Goal: Task Accomplishment & Management: Manage account settings

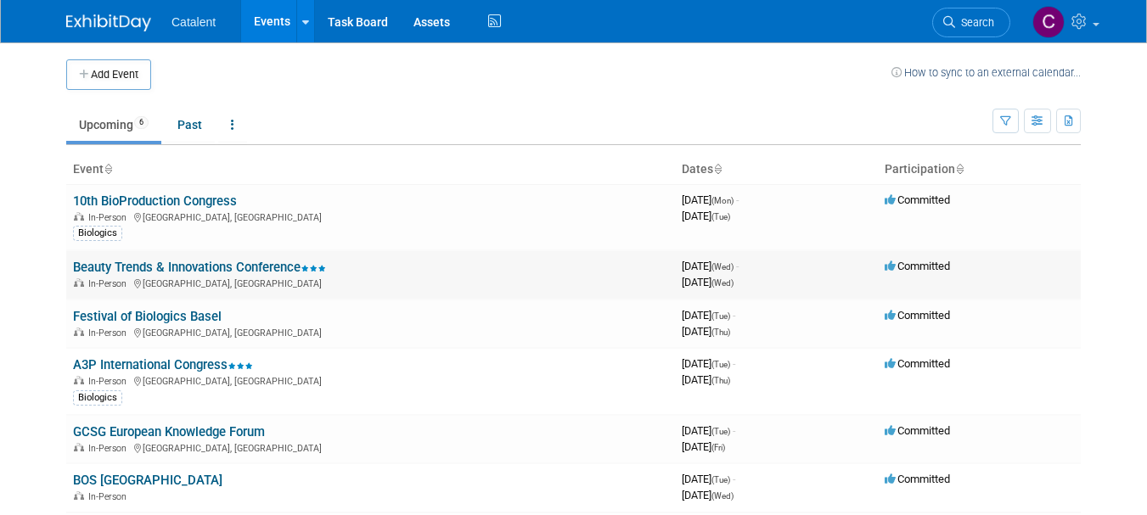
click at [176, 272] on link "Beauty Trends & Innovations Conference" at bounding box center [199, 267] width 253 height 15
click at [118, 481] on link "BOS [GEOGRAPHIC_DATA]" at bounding box center [147, 480] width 149 height 15
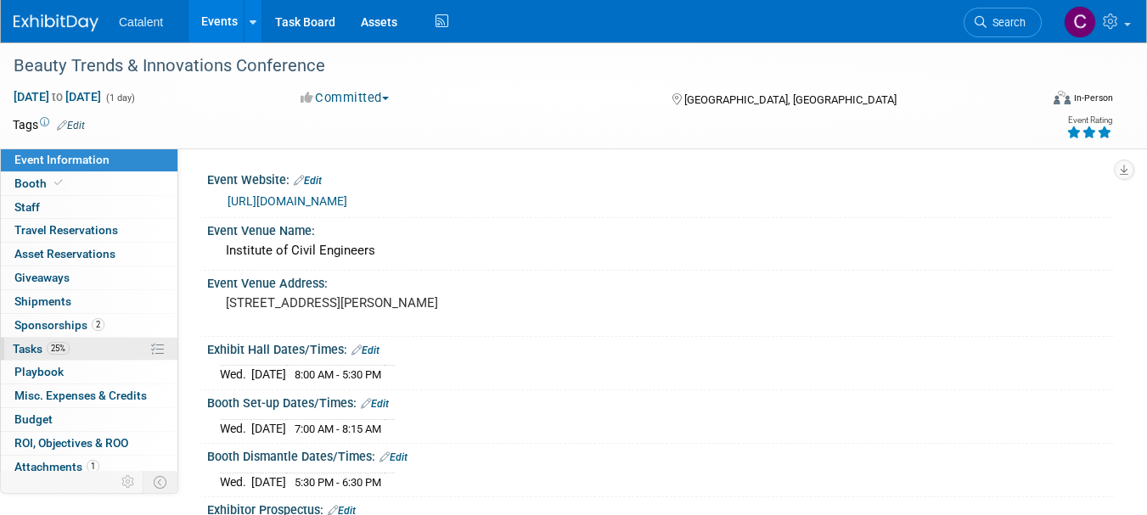
click at [82, 350] on link "25% Tasks 25%" at bounding box center [89, 349] width 177 height 23
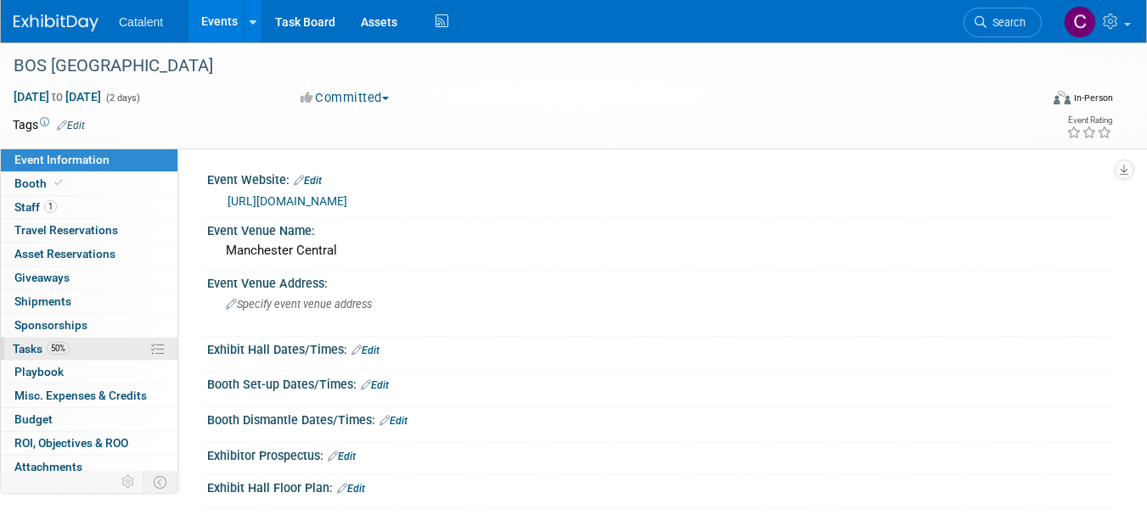
click at [90, 347] on link "50% Tasks 50%" at bounding box center [89, 349] width 177 height 23
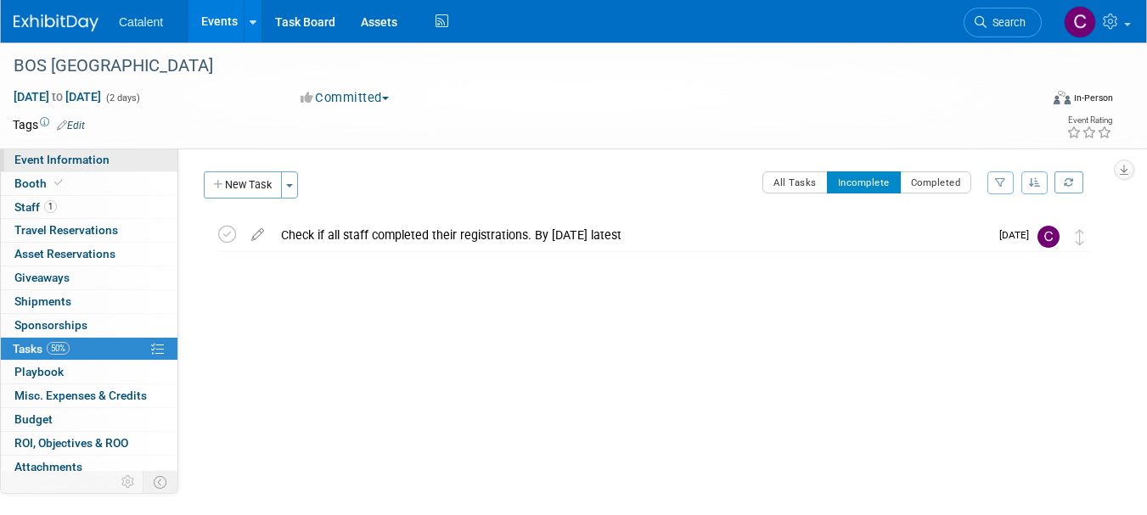
click at [122, 159] on link "Event Information" at bounding box center [89, 160] width 177 height 23
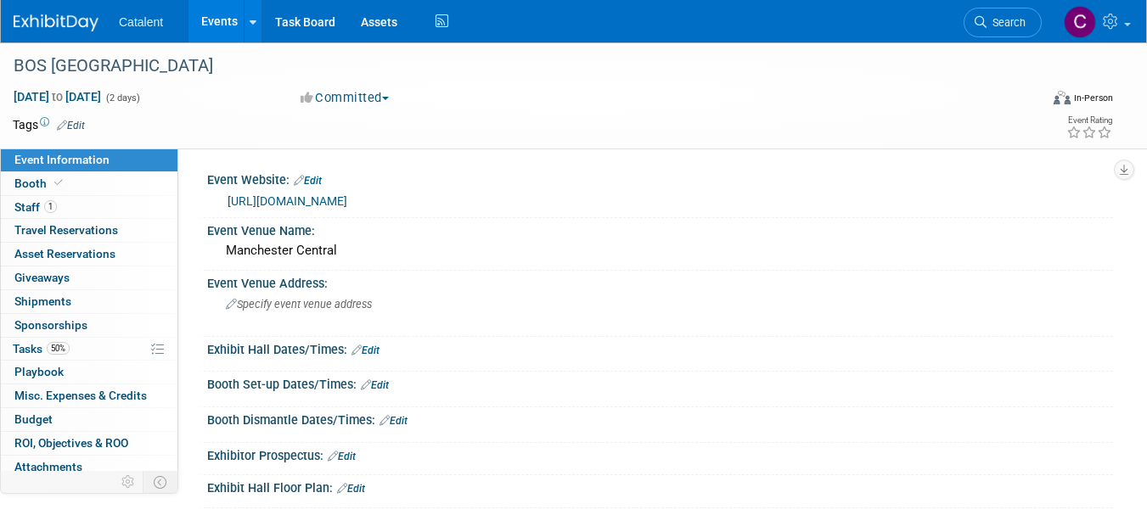
click at [347, 197] on link "https://www.bio2bevents.com/bosmanchester2025/" at bounding box center [288, 201] width 120 height 14
click at [56, 351] on span "50%" at bounding box center [58, 348] width 23 height 13
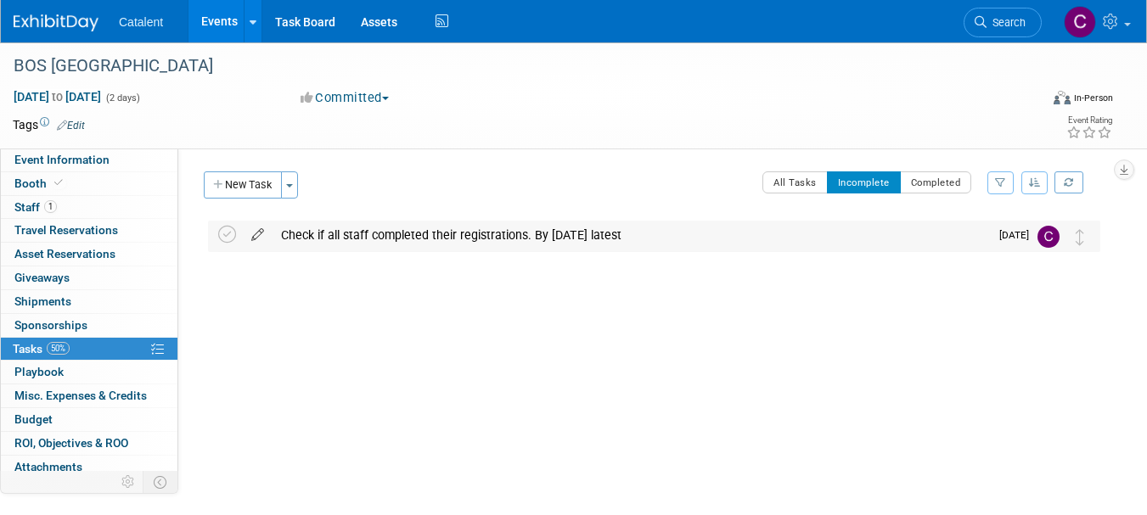
click at [259, 236] on icon at bounding box center [258, 231] width 30 height 21
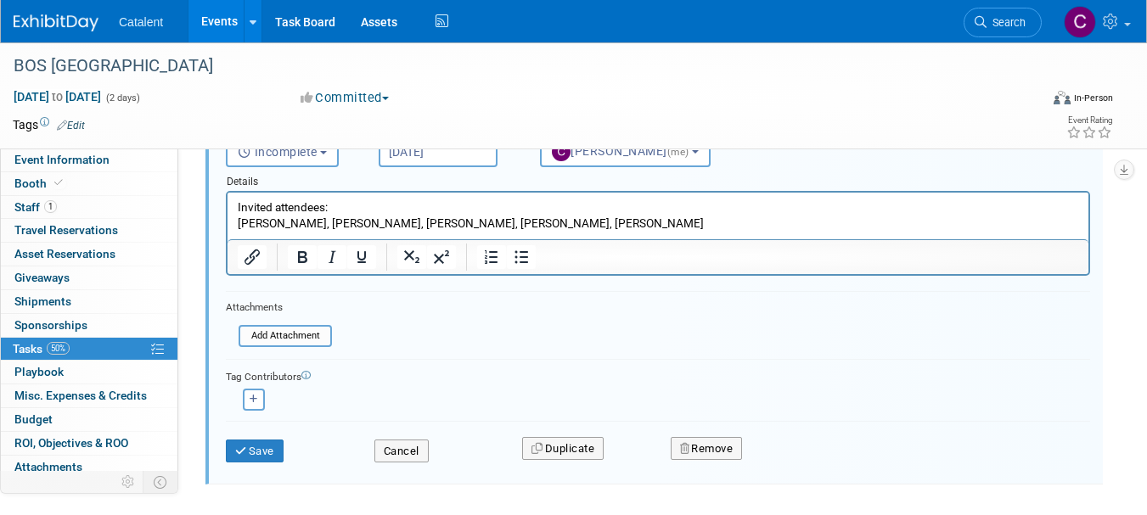
scroll to position [161, 0]
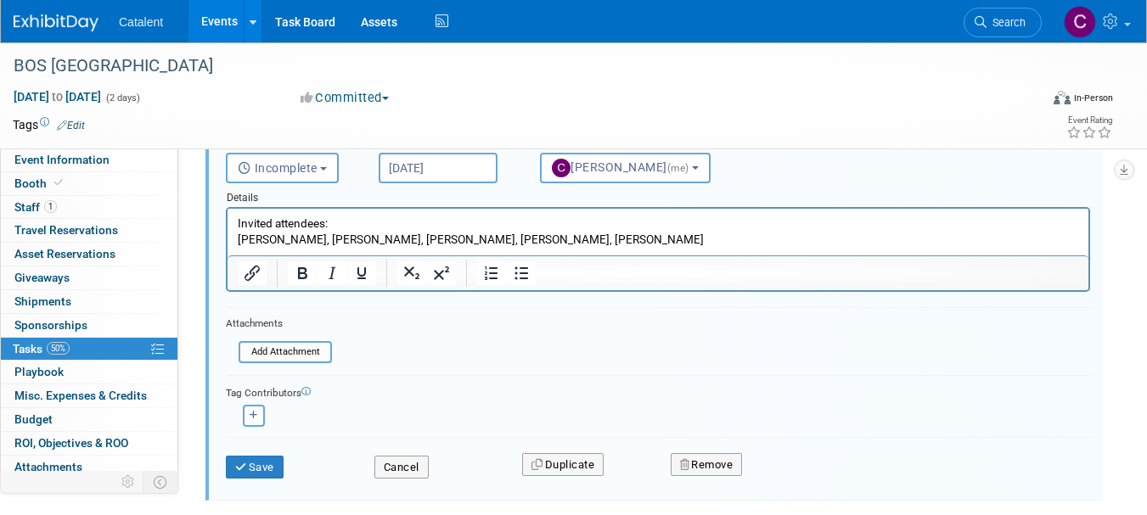
click at [627, 234] on p "Invited attendees: Peter Farmer, Caroline Pirt, Damian Rice, Kumul Patel, Ellie…" at bounding box center [658, 232] width 841 height 32
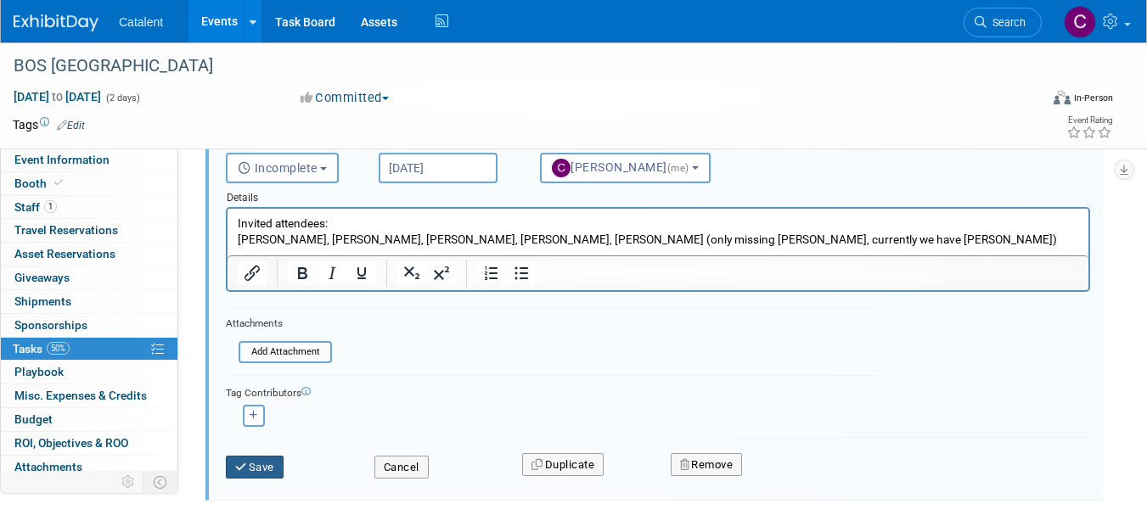
click at [262, 462] on button "Save" at bounding box center [255, 468] width 58 height 24
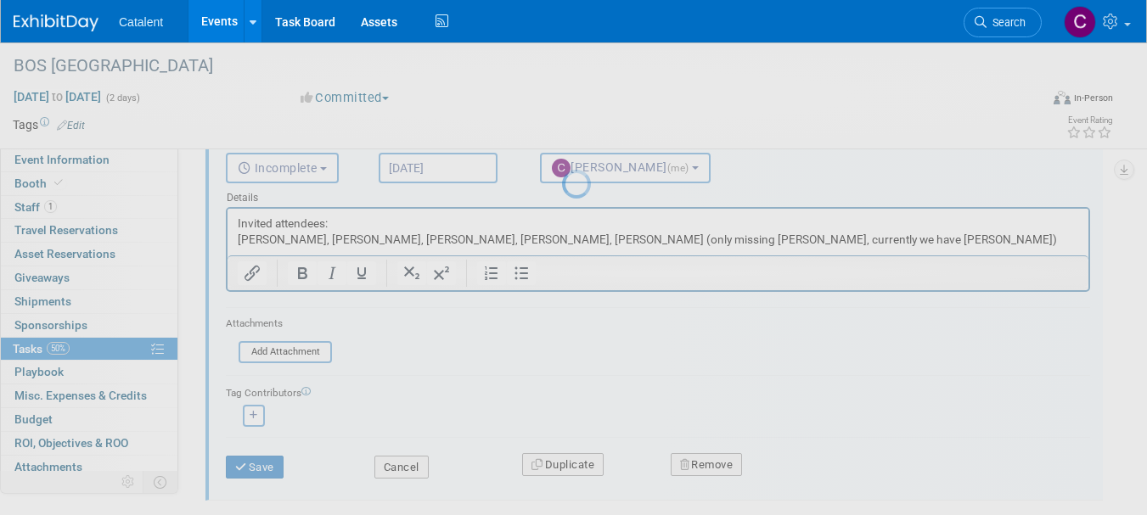
scroll to position [21, 0]
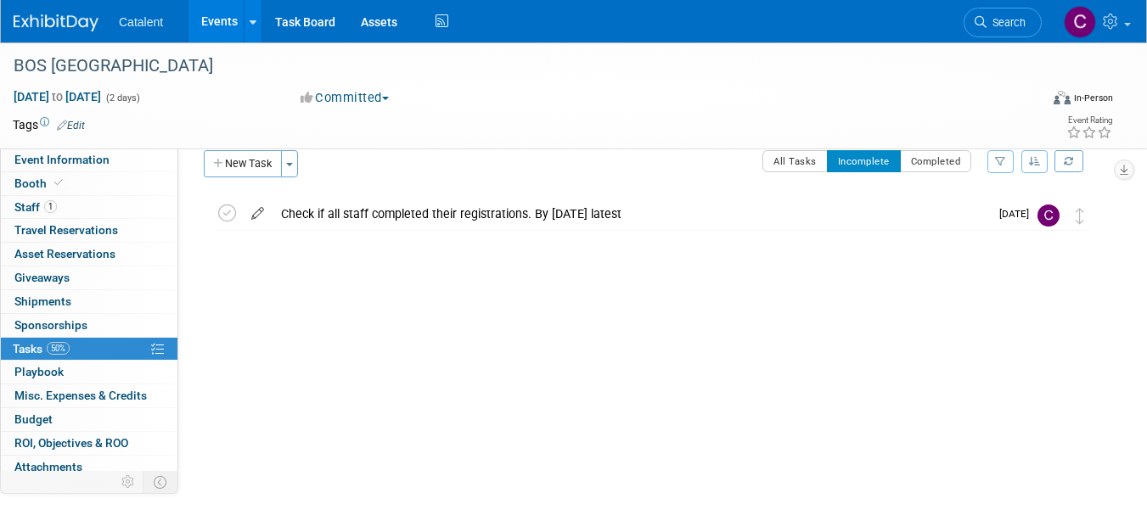
click at [261, 219] on icon at bounding box center [258, 210] width 30 height 21
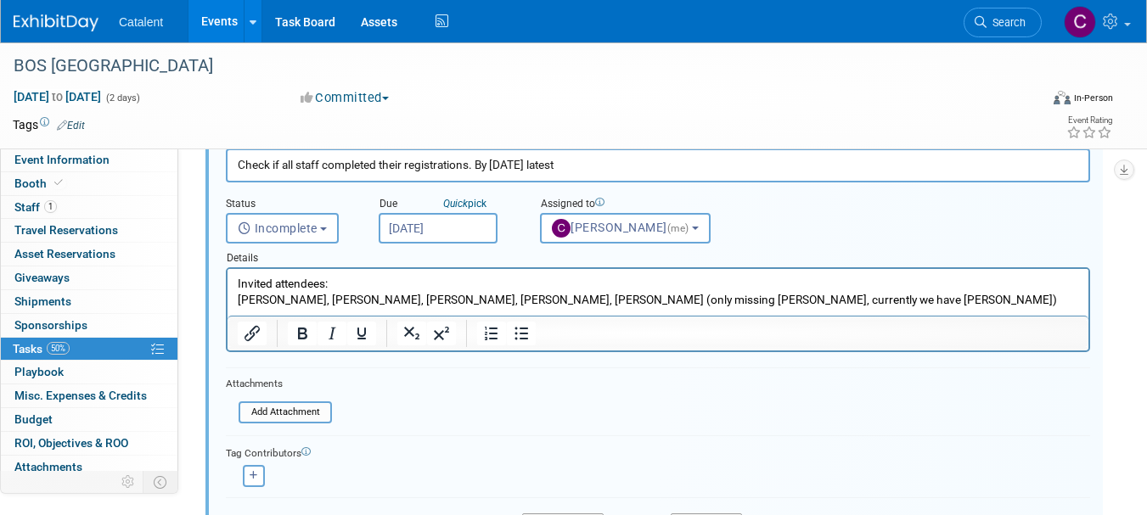
scroll to position [104, 0]
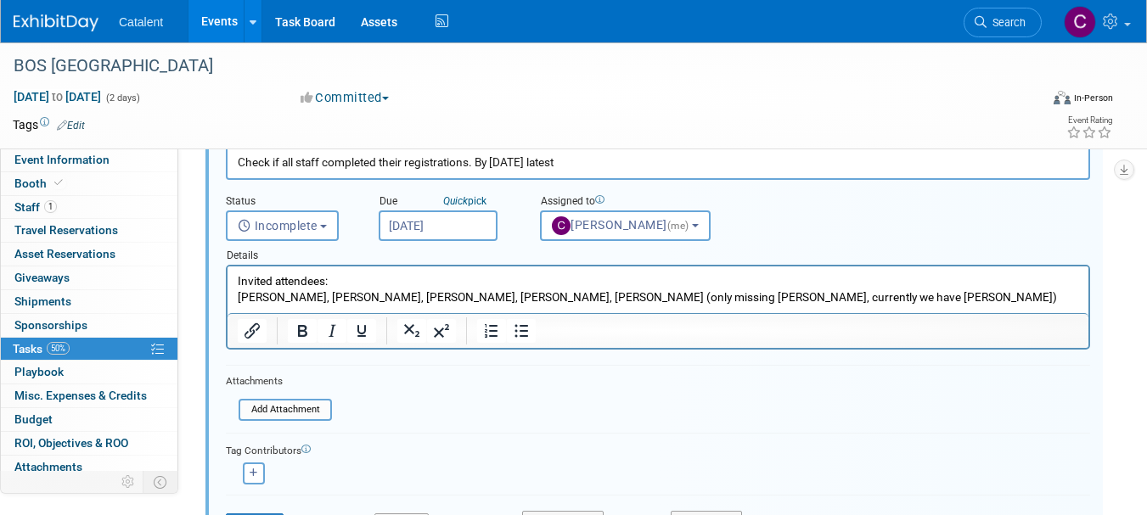
click at [596, 295] on p "Invited attendees: Peter Farmer, Caroline Pirt, Damian Rice, Kumul Patel, Ellie…" at bounding box center [658, 289] width 841 height 32
drag, startPoint x: 656, startPoint y: 294, endPoint x: 842, endPoint y: 303, distance: 186.2
click at [842, 303] on p "Invited attendees: Peter Farmer, Caroline Pirt, Damian Rice, Kumul Patel, Ellie…" at bounding box center [658, 289] width 841 height 32
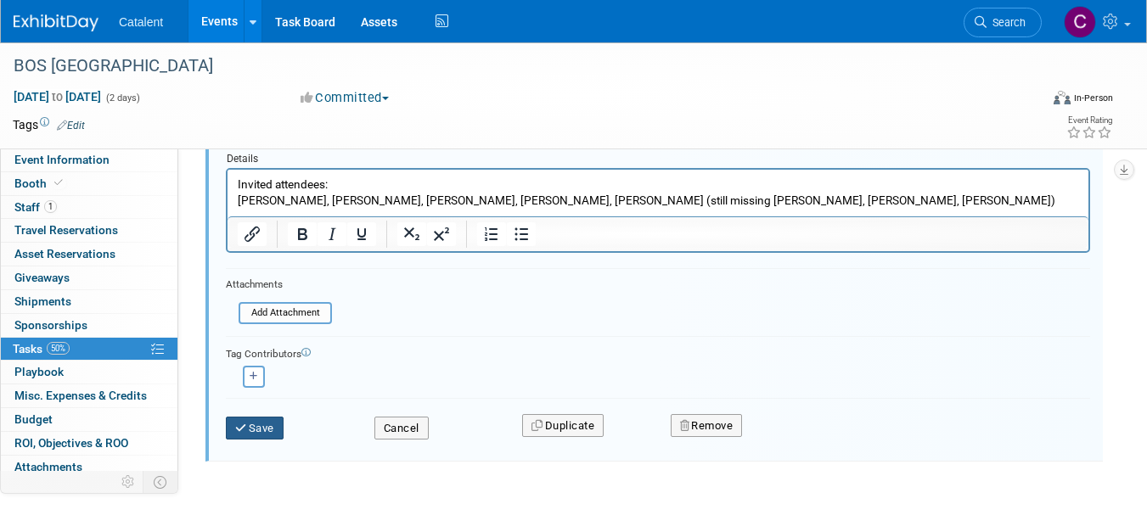
click at [259, 430] on button "Save" at bounding box center [255, 429] width 58 height 24
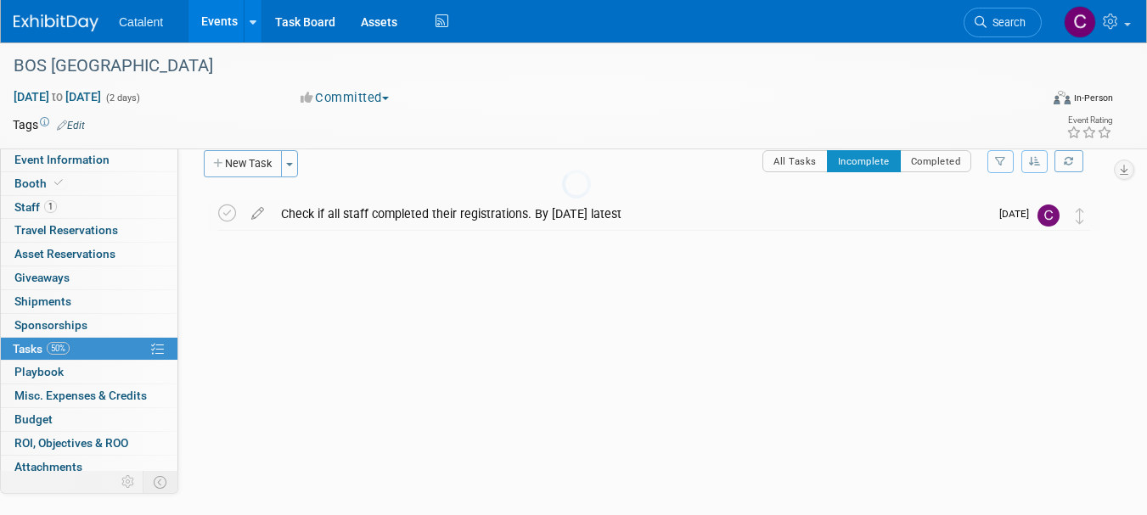
scroll to position [21, 0]
click at [259, 172] on button "New Task" at bounding box center [243, 163] width 78 height 27
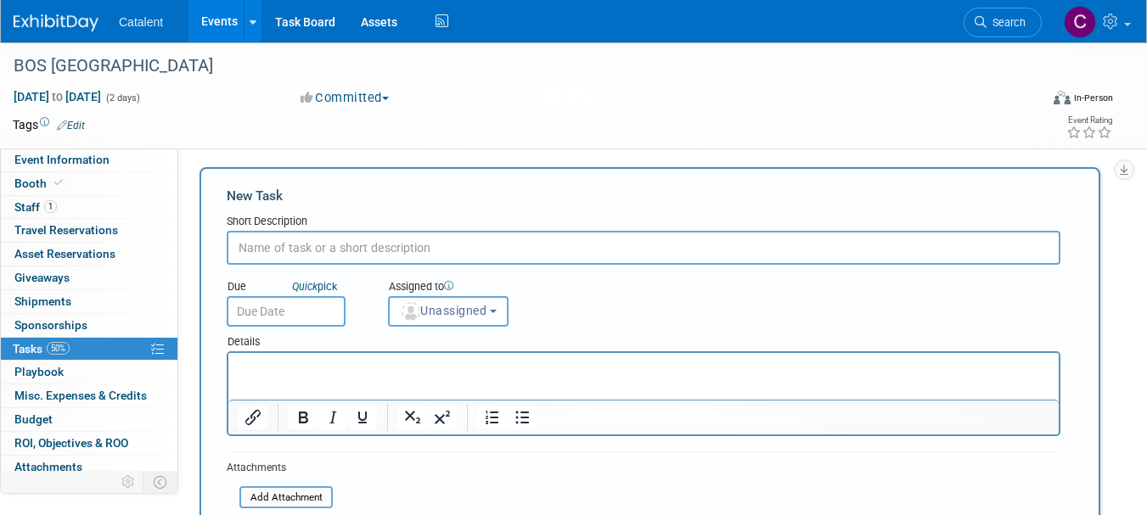
scroll to position [0, 0]
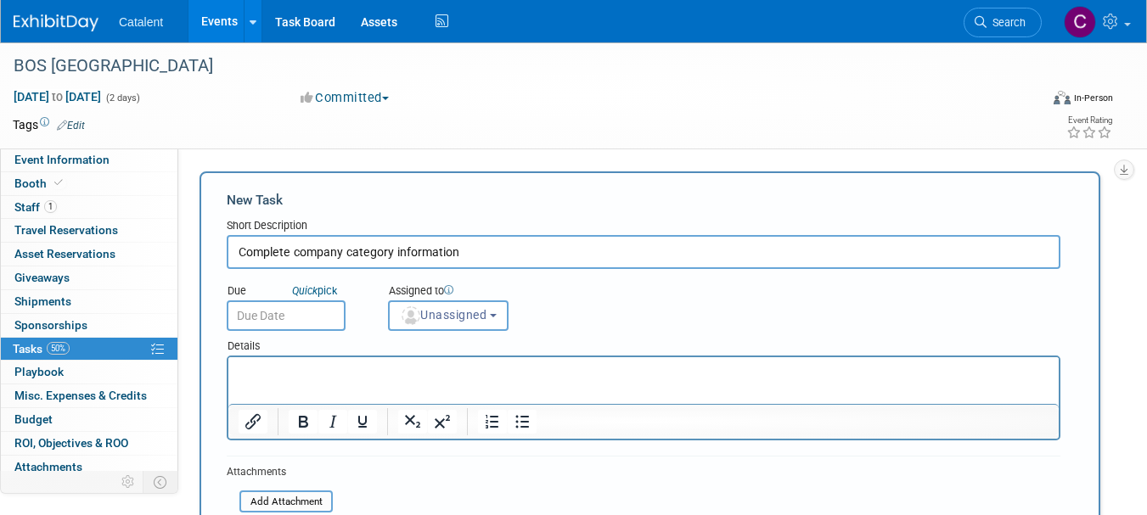
type input "Complete company category information"
click at [318, 378] on p "Rich Text Area. Press ALT-0 for help." at bounding box center [644, 372] width 811 height 17
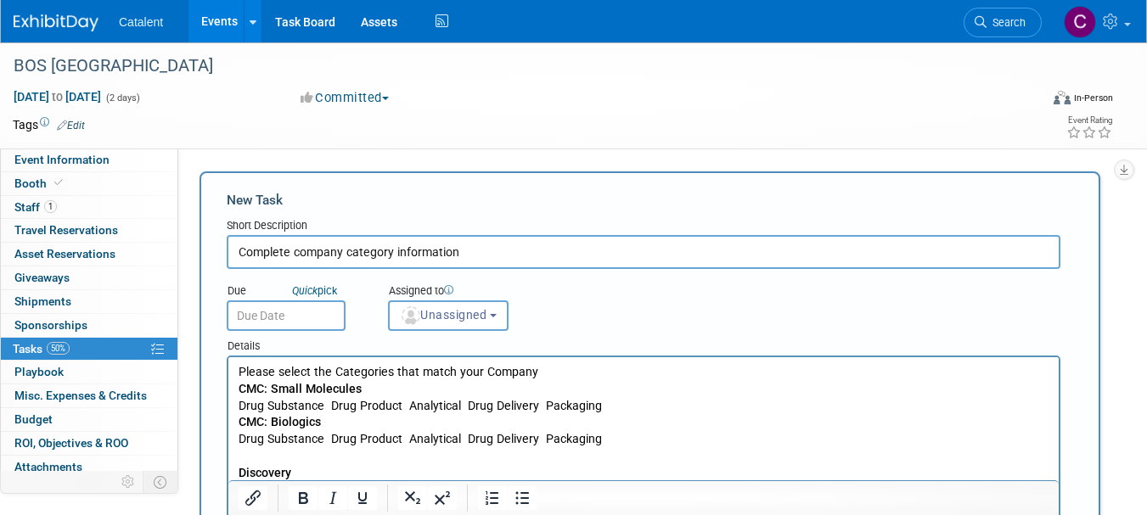
scroll to position [19, 0]
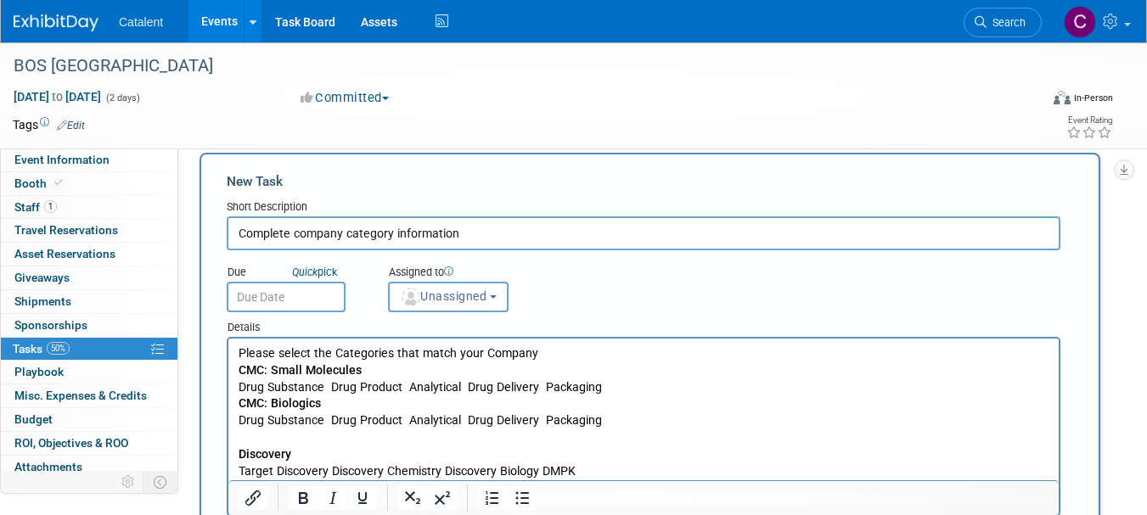
click at [328, 295] on input "text" at bounding box center [286, 297] width 119 height 31
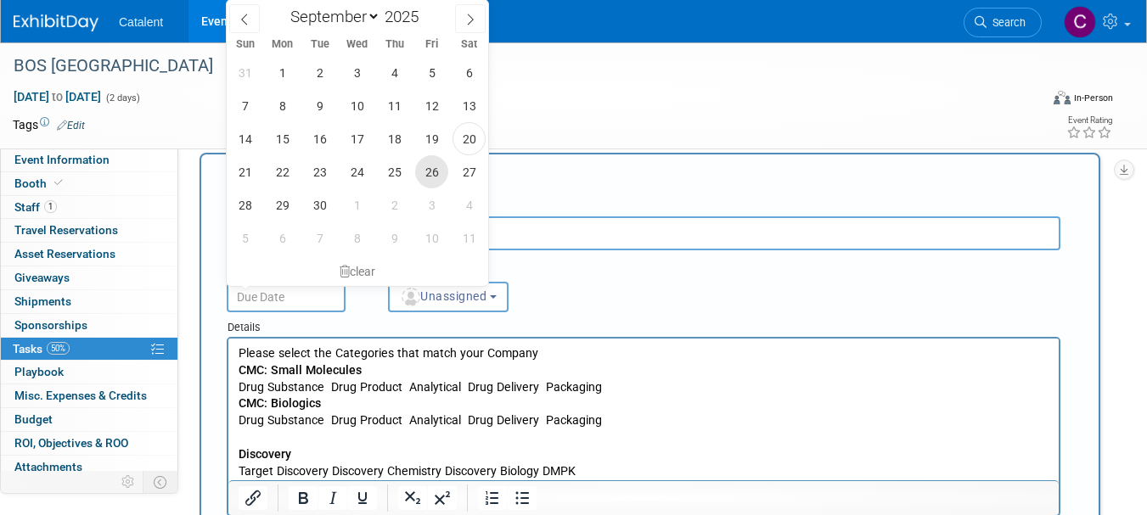
click at [424, 168] on span "26" at bounding box center [431, 171] width 33 height 33
type input "Sep 26, 2025"
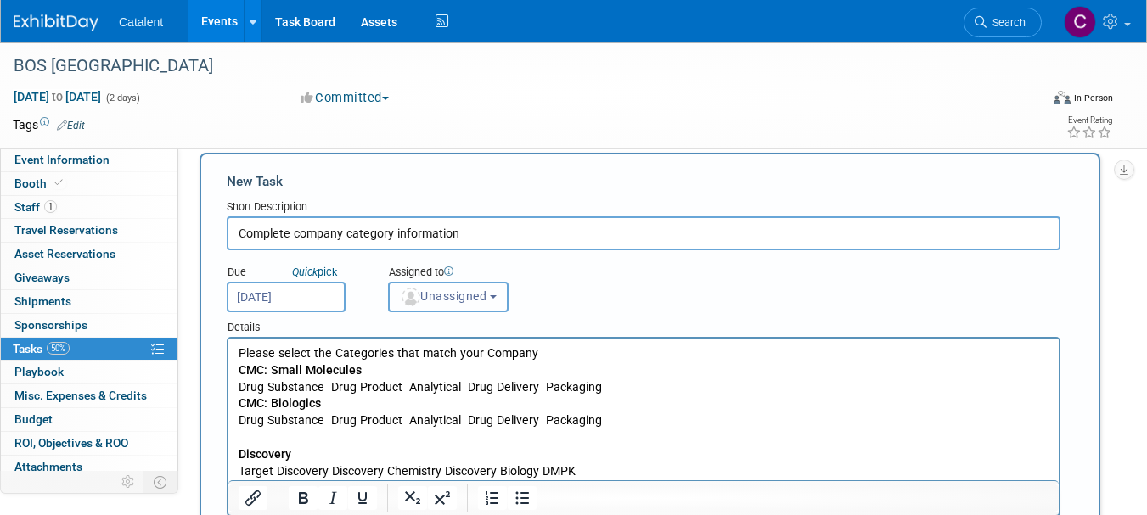
click at [493, 295] on button "Unassigned" at bounding box center [448, 297] width 121 height 31
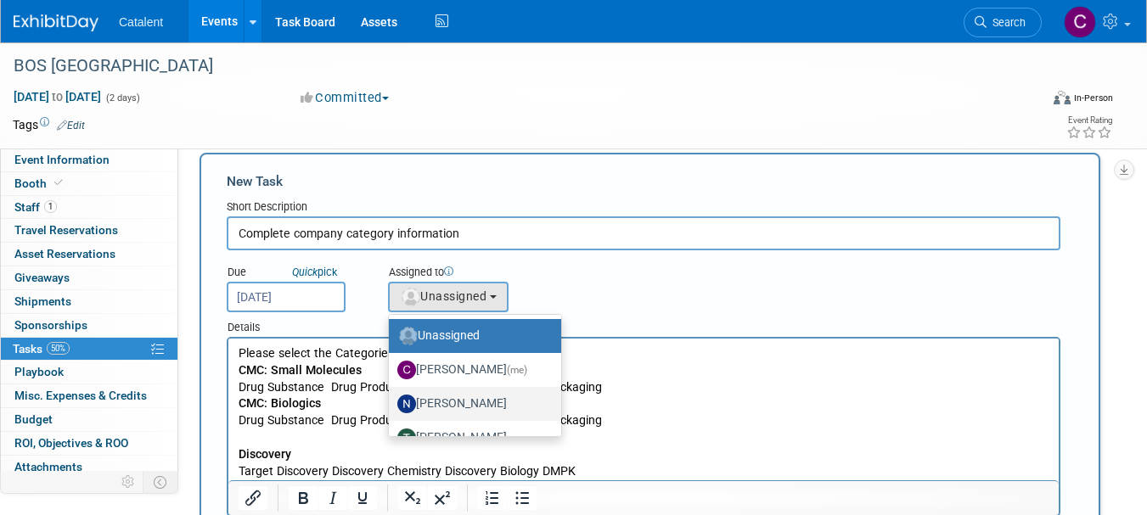
click at [483, 402] on label "Nicole Bullock" at bounding box center [470, 404] width 147 height 27
click at [391, 402] on input "Nicole Bullock" at bounding box center [385, 401] width 11 height 11
select select "02d4bfa8-3b27-41d6-9684-f5788393f352"
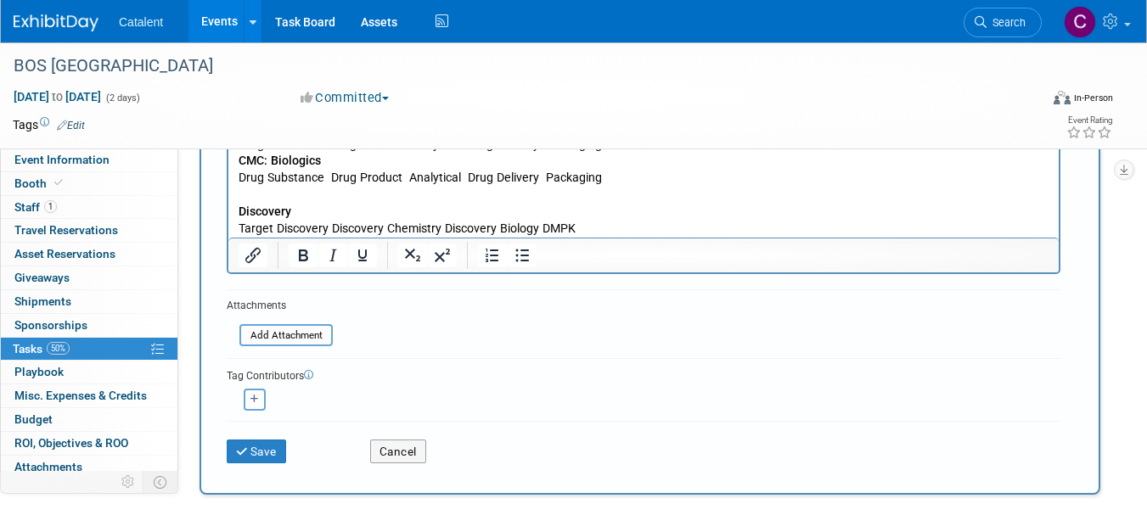
scroll to position [312, 0]
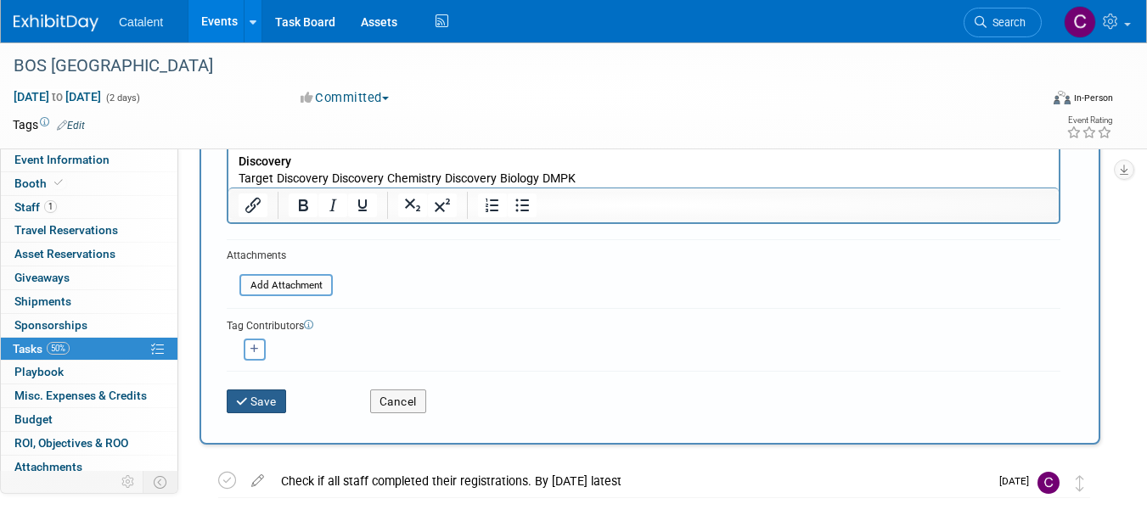
click at [244, 397] on icon "submit" at bounding box center [243, 402] width 14 height 12
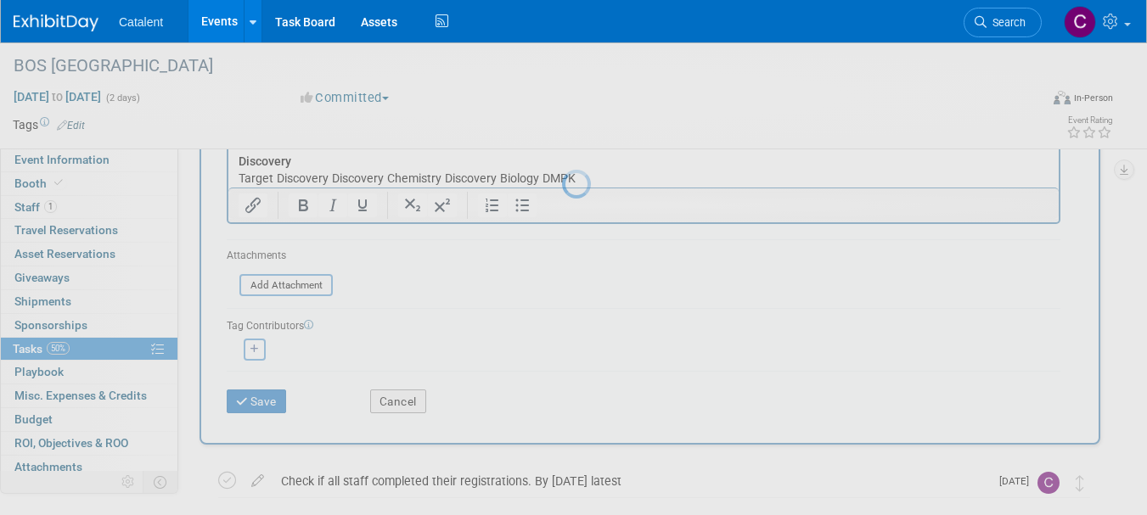
scroll to position [21, 0]
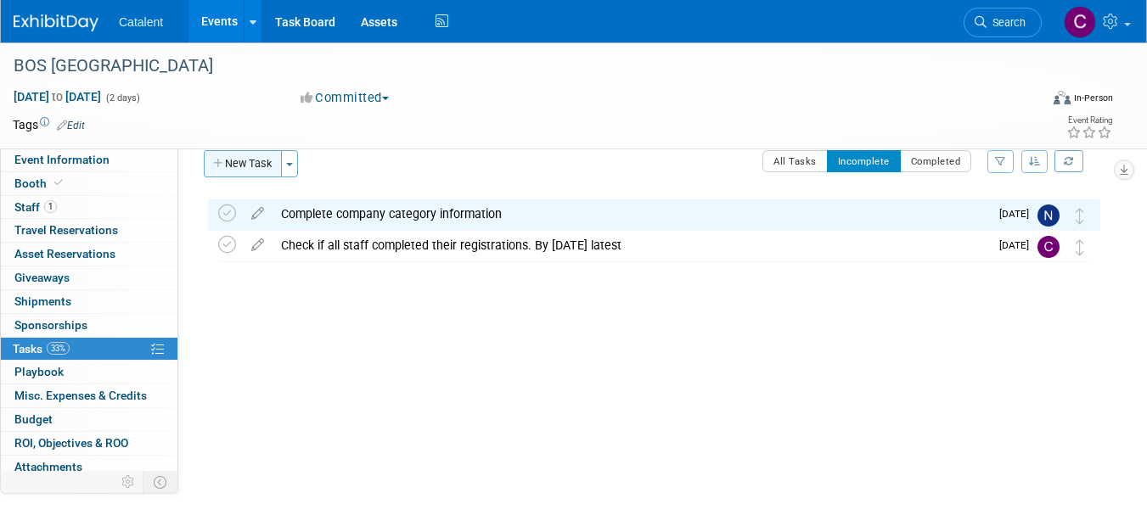
click at [250, 170] on button "New Task" at bounding box center [243, 163] width 78 height 27
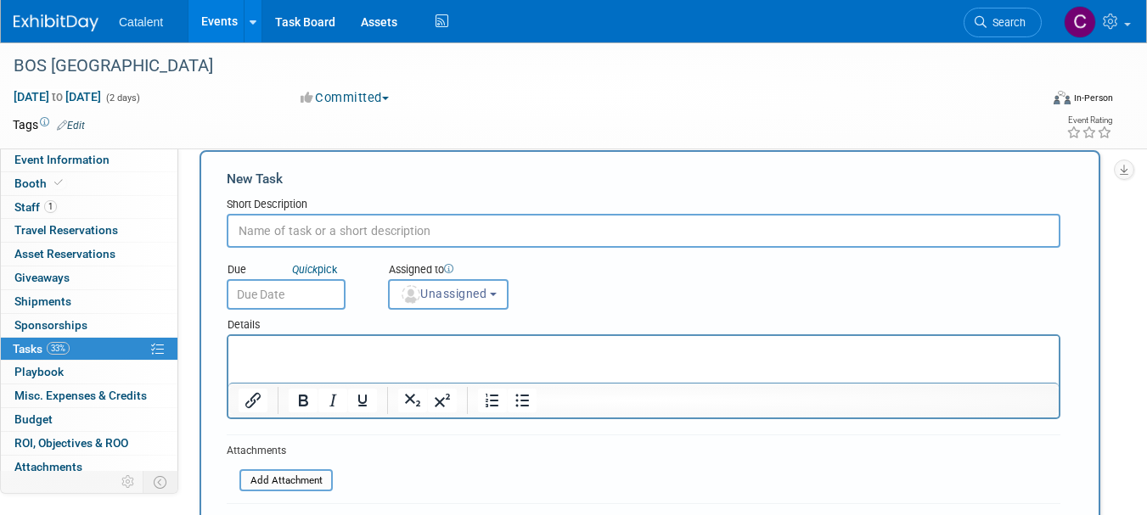
scroll to position [0, 0]
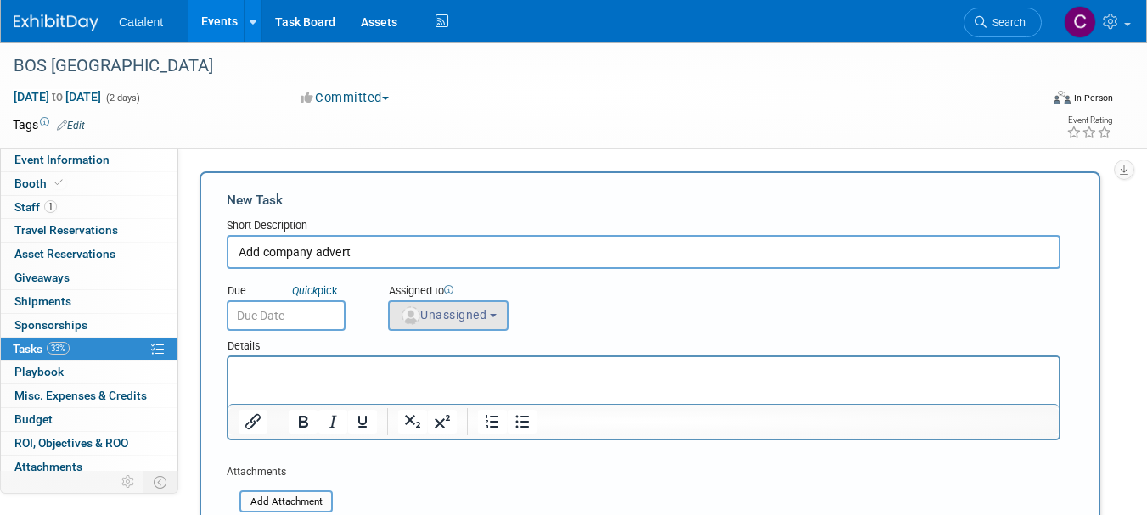
type input "Add company advert"
click at [468, 312] on span "Unassigned" at bounding box center [443, 315] width 87 height 14
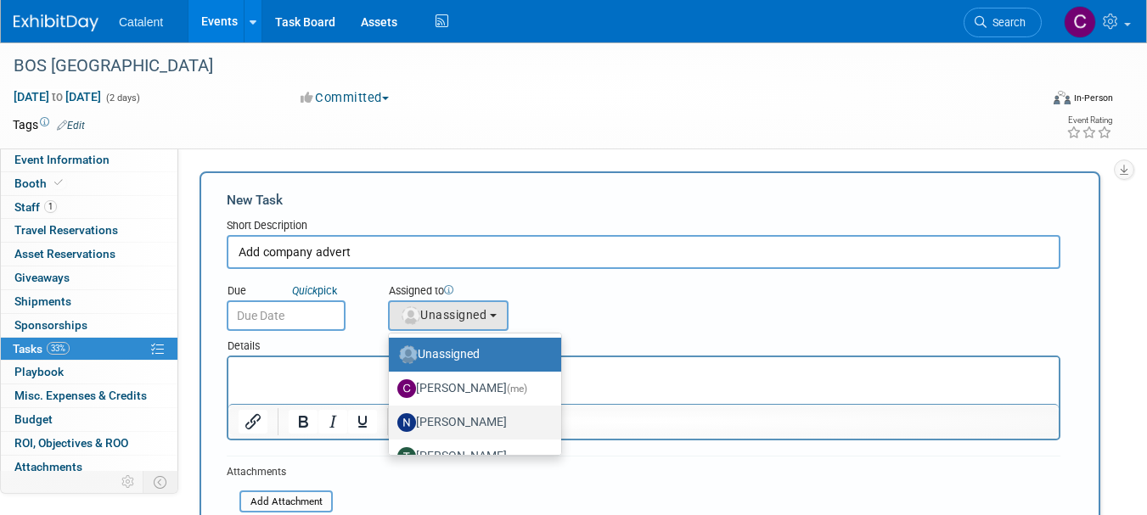
click at [470, 425] on label "Nicole Bullock" at bounding box center [470, 422] width 147 height 27
click at [391, 425] on input "Nicole Bullock" at bounding box center [385, 420] width 11 height 11
select select "02d4bfa8-3b27-41d6-9684-f5788393f352"
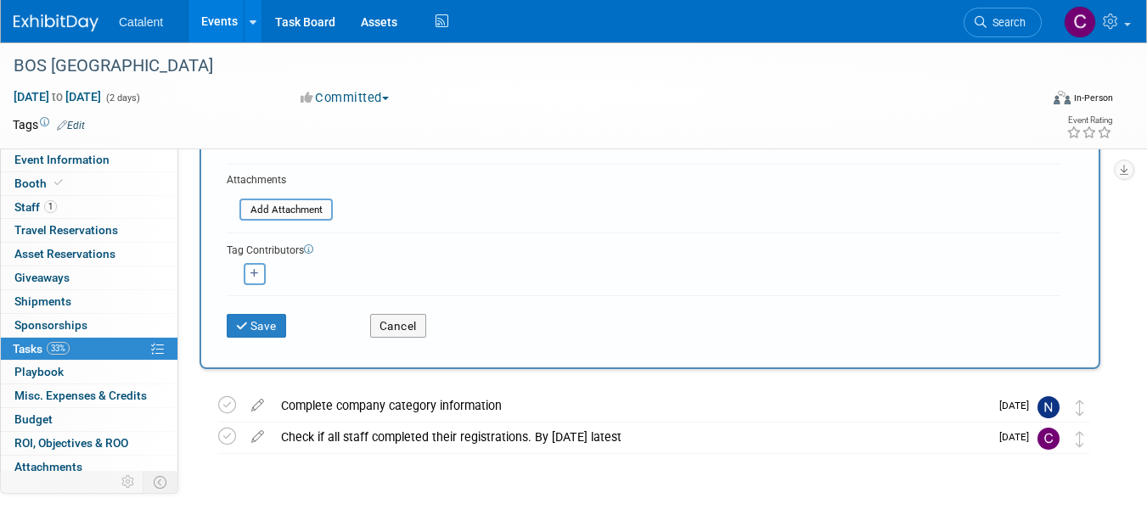
scroll to position [351, 0]
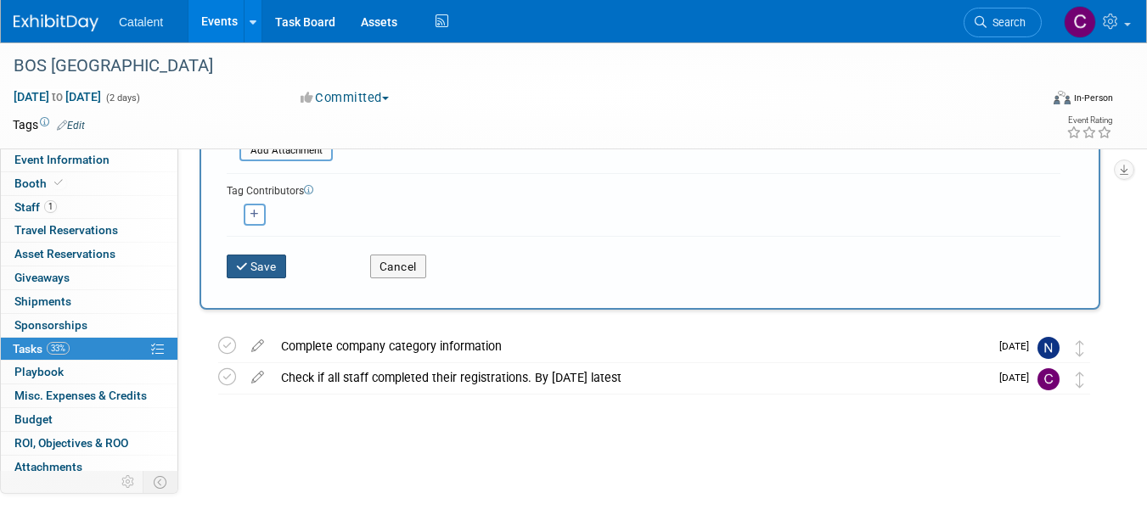
click at [246, 270] on icon "submit" at bounding box center [243, 267] width 14 height 12
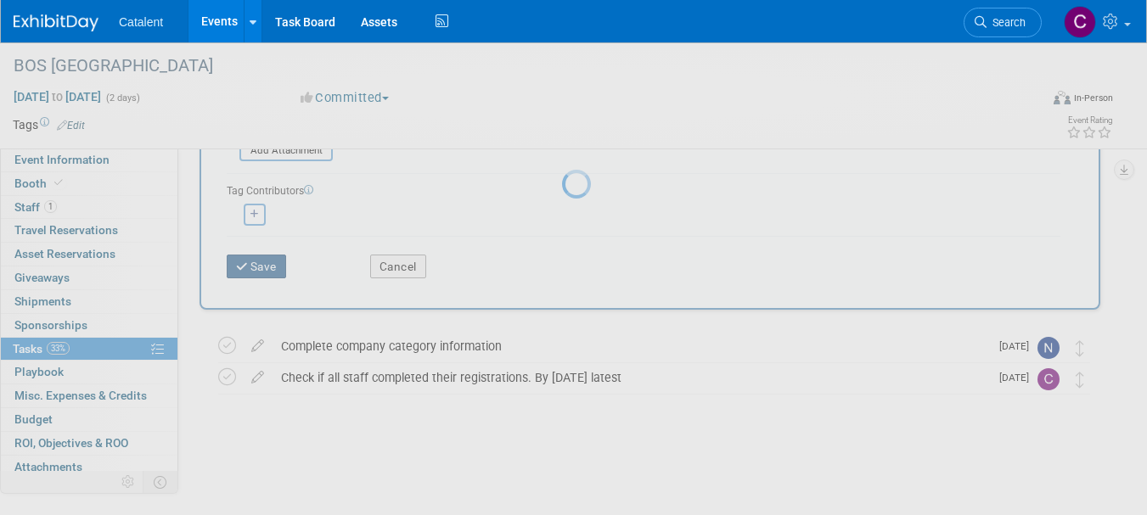
scroll to position [21, 0]
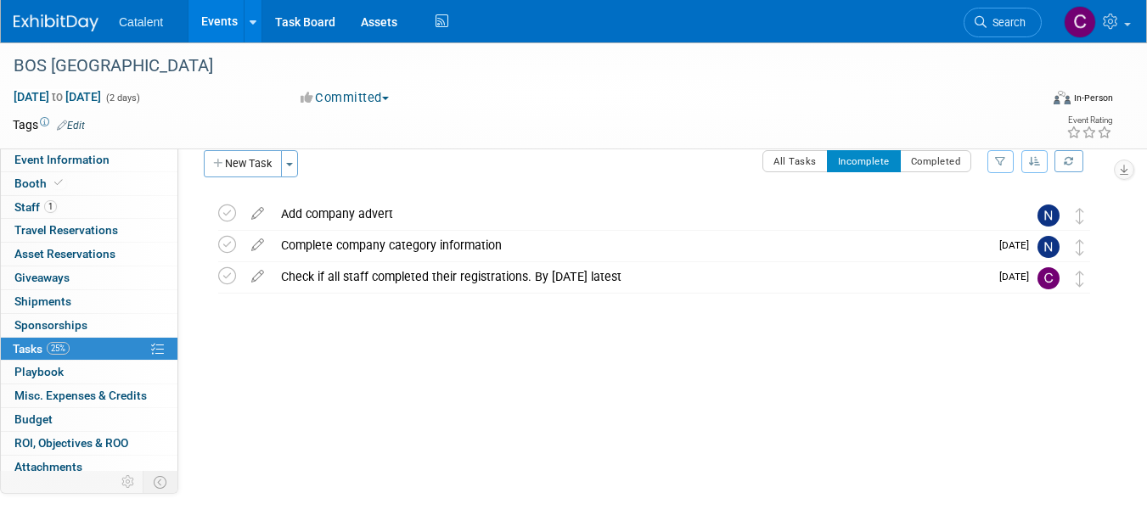
click at [25, 23] on img at bounding box center [56, 22] width 85 height 17
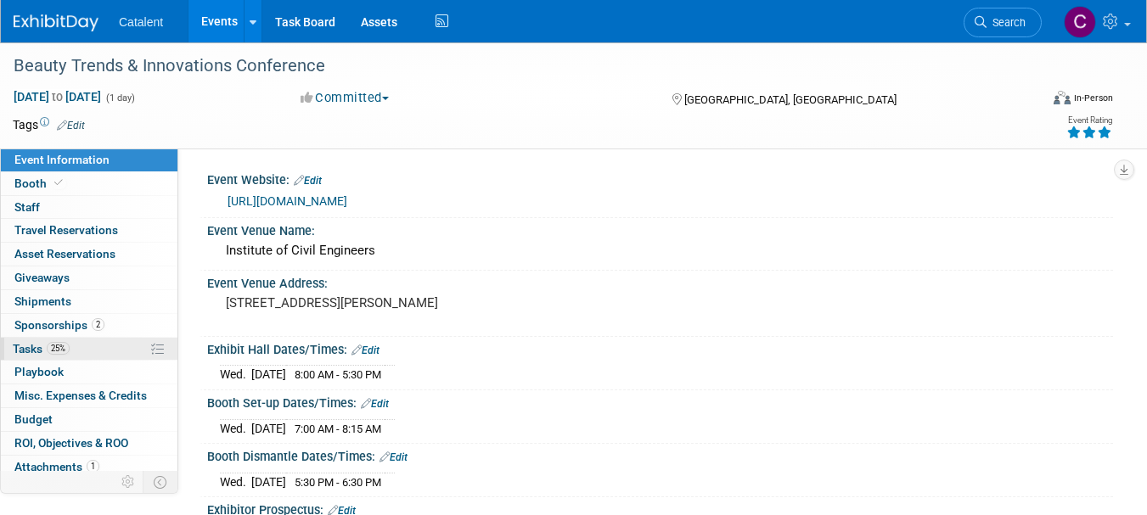
click at [101, 347] on link "25% Tasks 25%" at bounding box center [89, 349] width 177 height 23
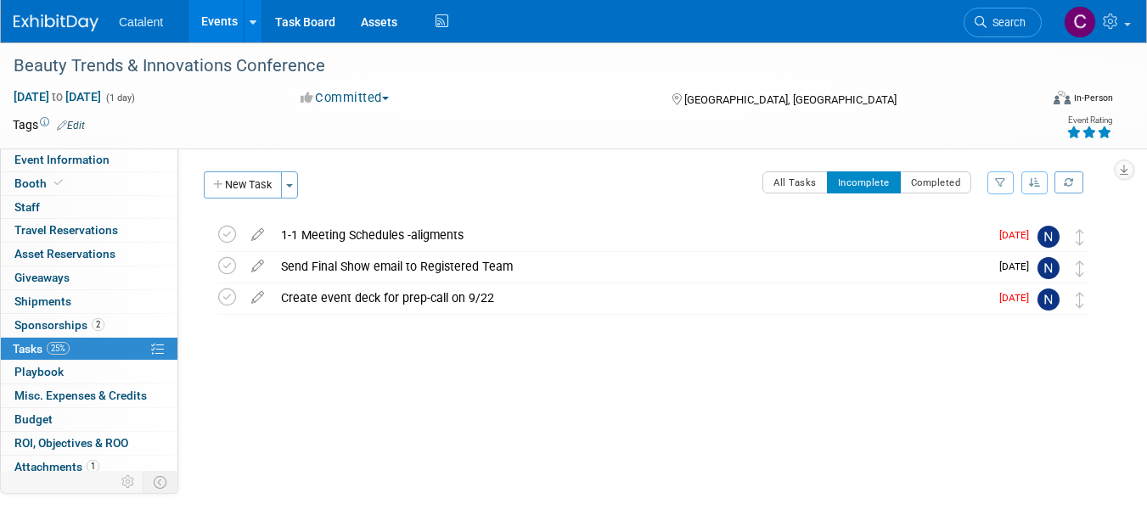
click at [56, 23] on img at bounding box center [56, 22] width 85 height 17
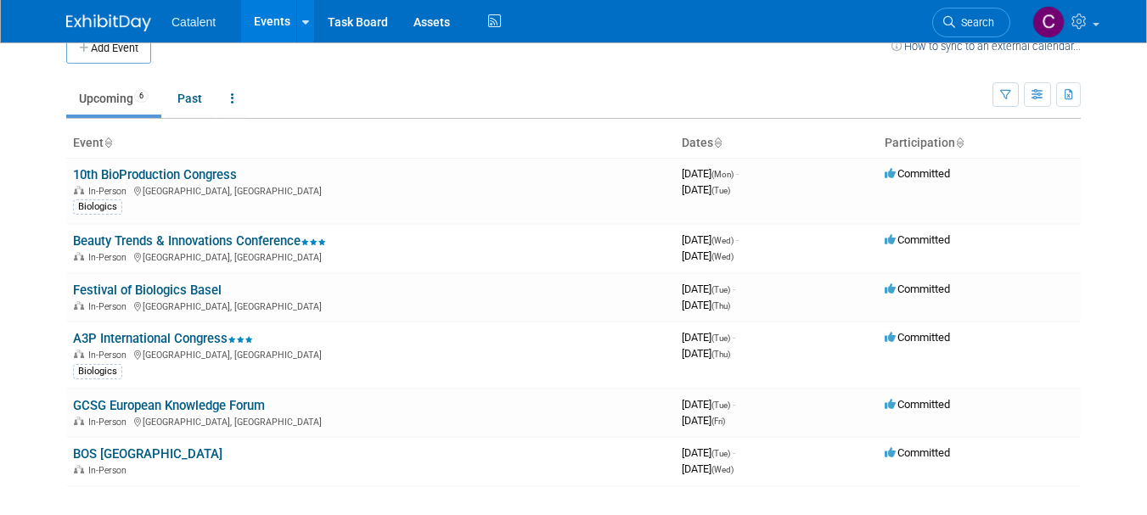
scroll to position [25, 0]
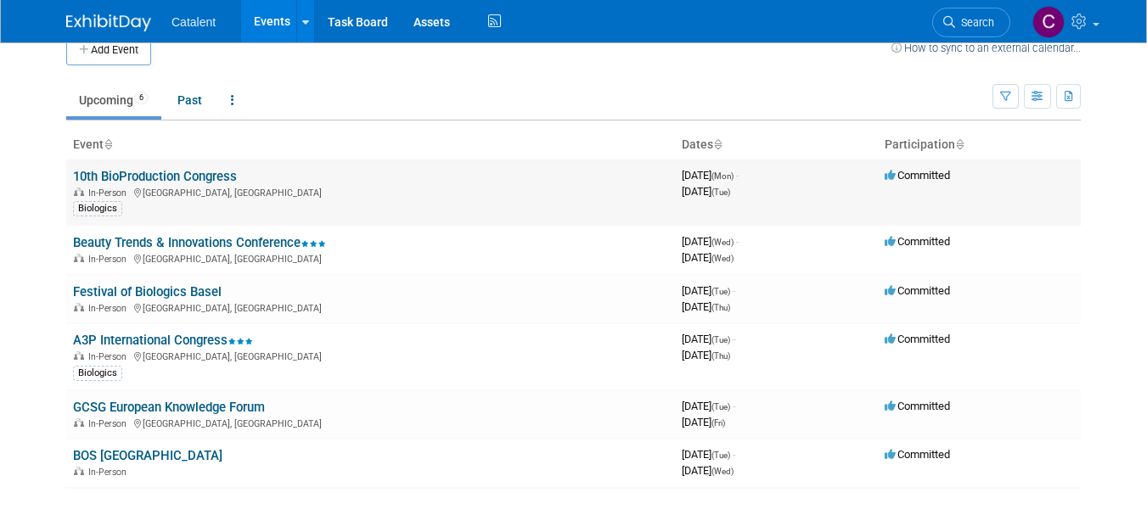
click at [222, 177] on link "10th BioProduction Congress" at bounding box center [155, 176] width 164 height 15
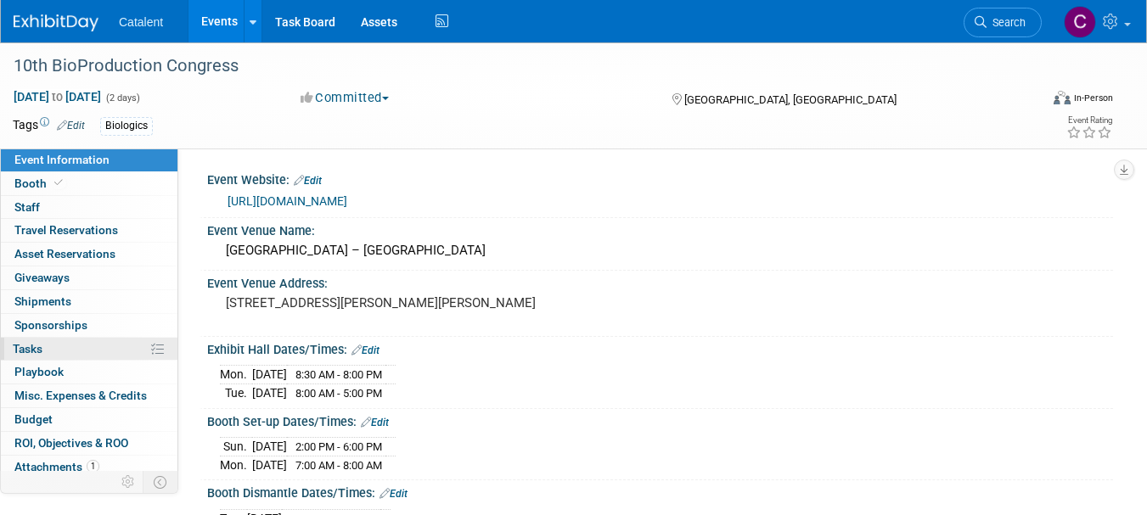
click at [75, 351] on link "0% Tasks 0%" at bounding box center [89, 349] width 177 height 23
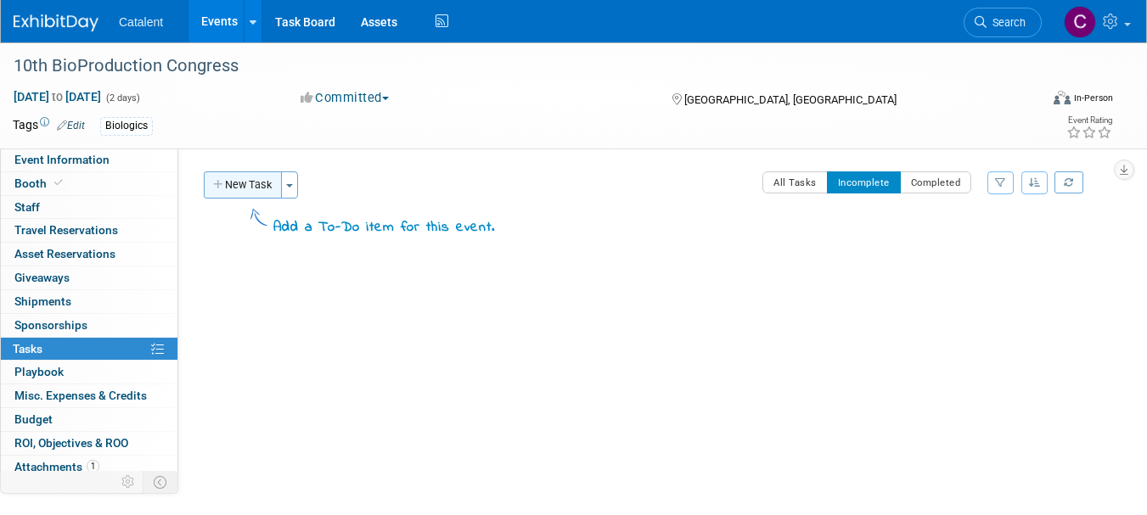
click at [252, 189] on button "New Task" at bounding box center [243, 184] width 78 height 27
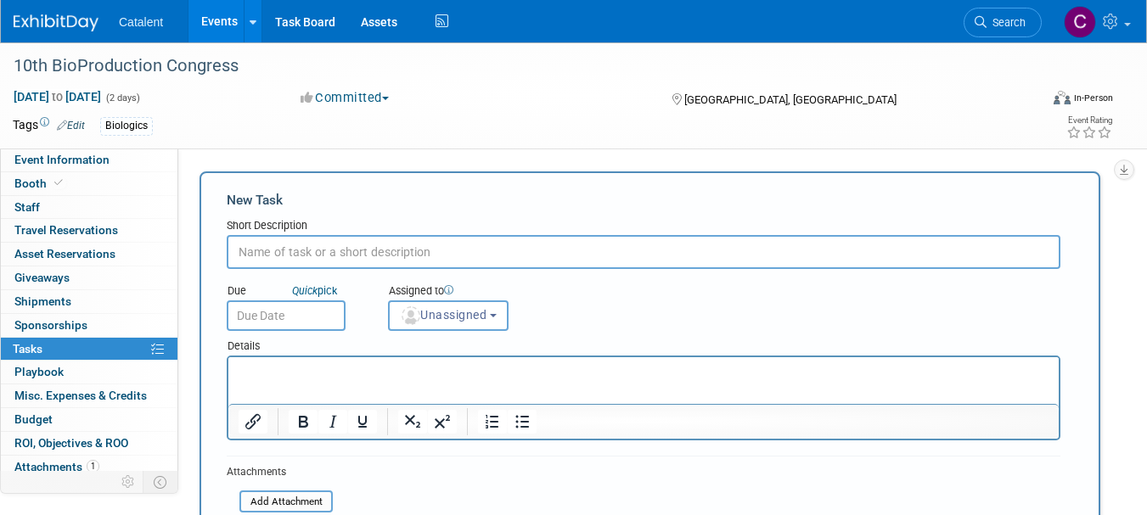
click at [426, 251] on input "text" at bounding box center [644, 252] width 834 height 34
type input "Follow up with attendees to make sure all is complete"
click at [408, 371] on p "Rich Text Area. Press ALT-0 for help." at bounding box center [644, 372] width 811 height 17
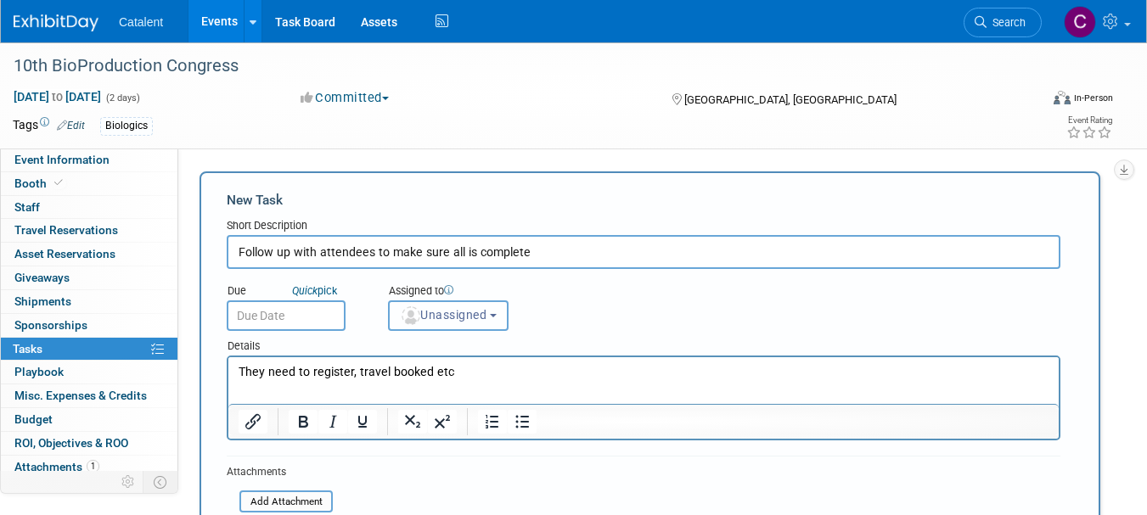
click at [451, 316] on span "Unassigned" at bounding box center [443, 315] width 87 height 14
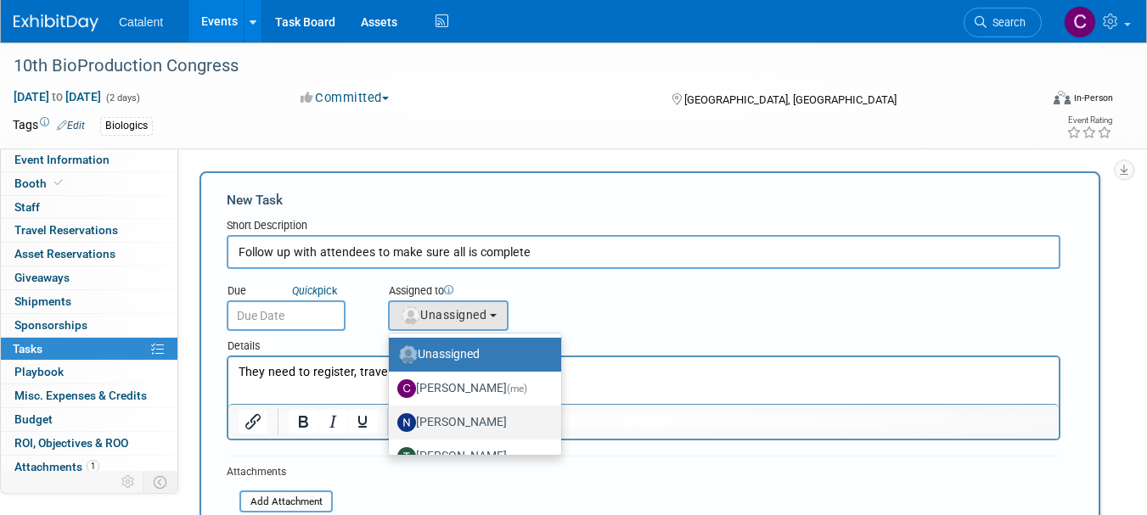
click at [451, 418] on label "Nicole Bullock" at bounding box center [470, 422] width 147 height 27
click at [391, 418] on input "Nicole Bullock" at bounding box center [385, 420] width 11 height 11
select select "02d4bfa8-3b27-41d6-9684-f5788393f352"
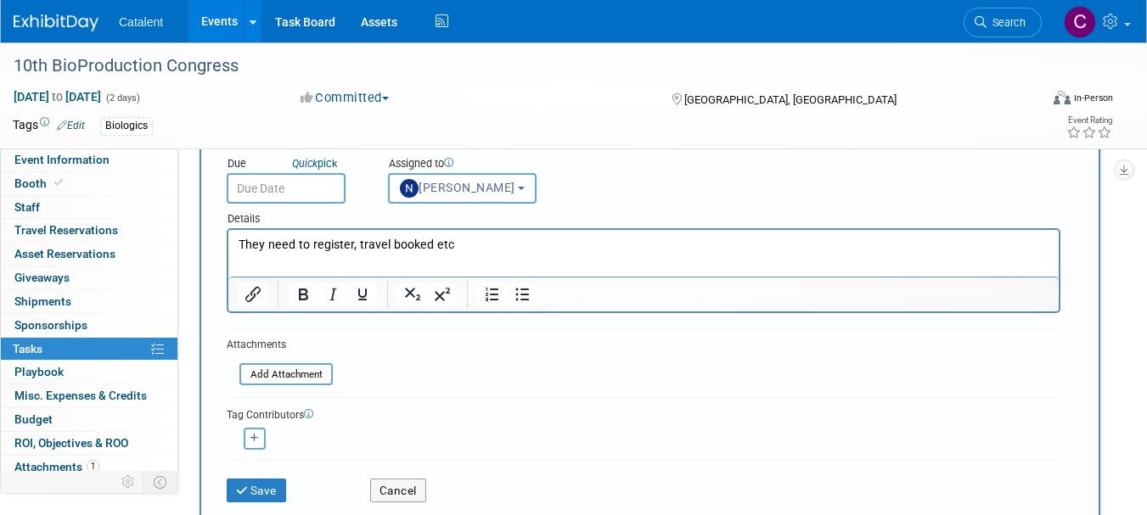
scroll to position [139, 0]
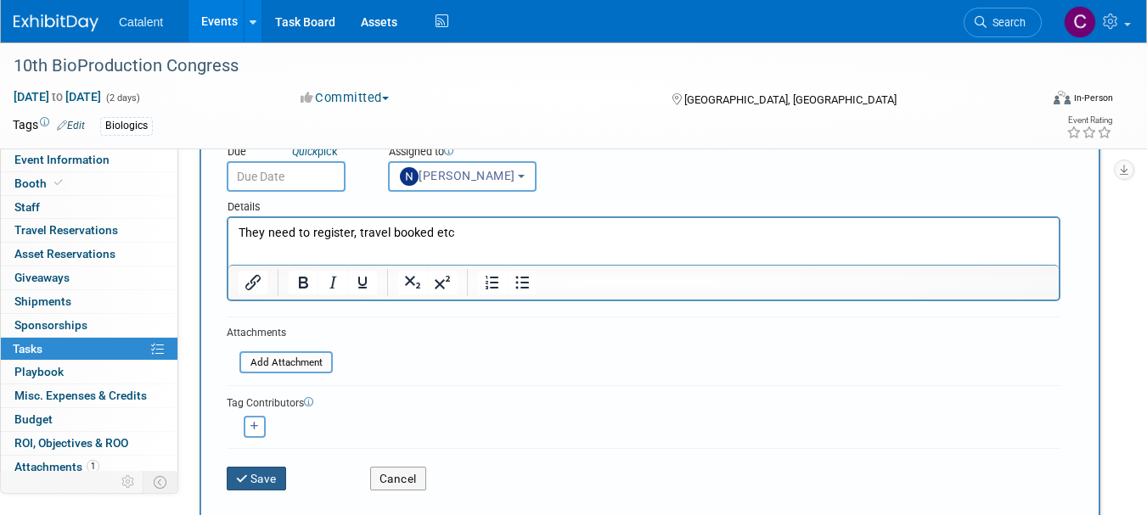
click at [259, 483] on button "Save" at bounding box center [256, 479] width 59 height 24
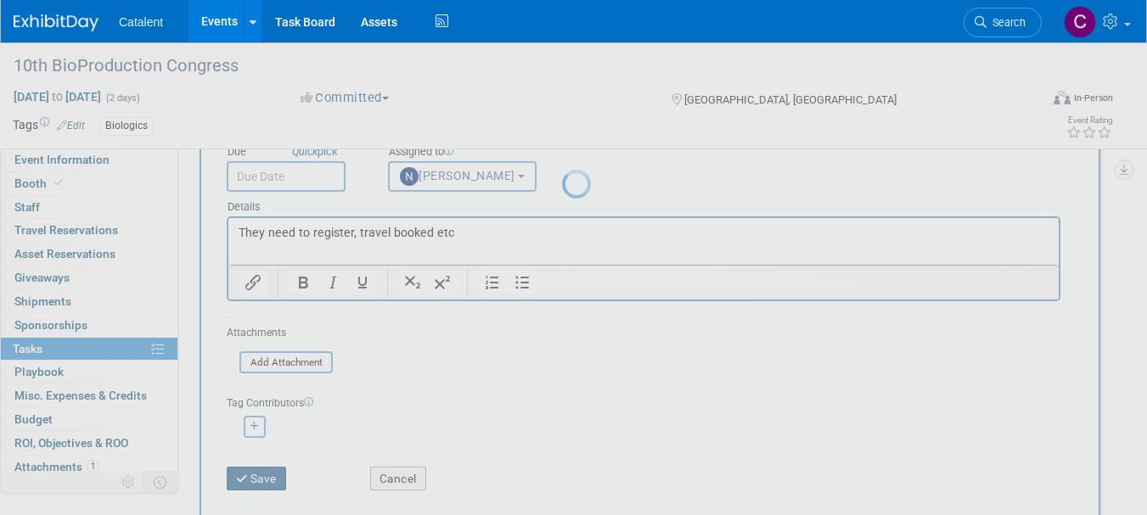
scroll to position [21, 0]
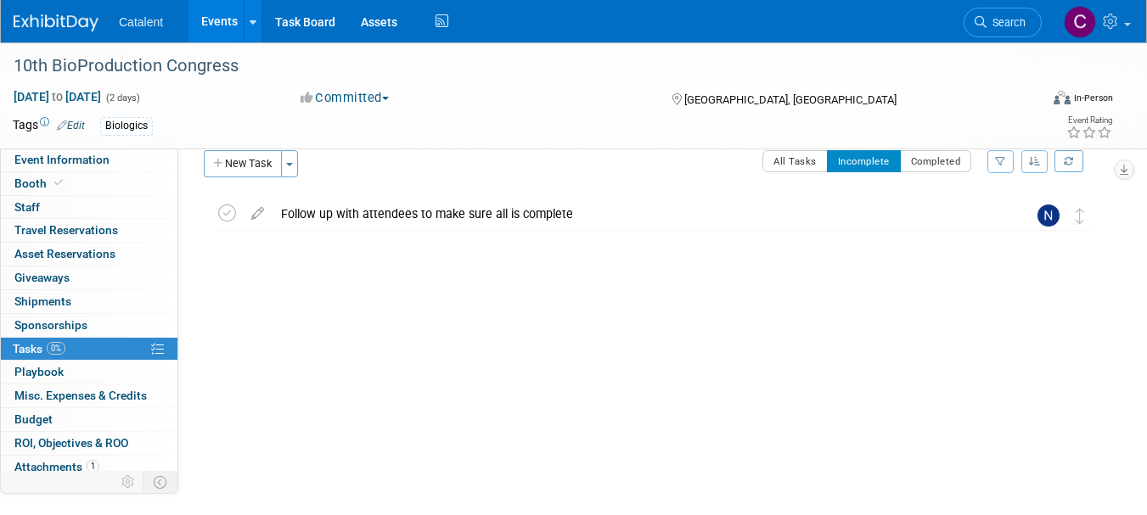
click at [53, 16] on img at bounding box center [56, 22] width 85 height 17
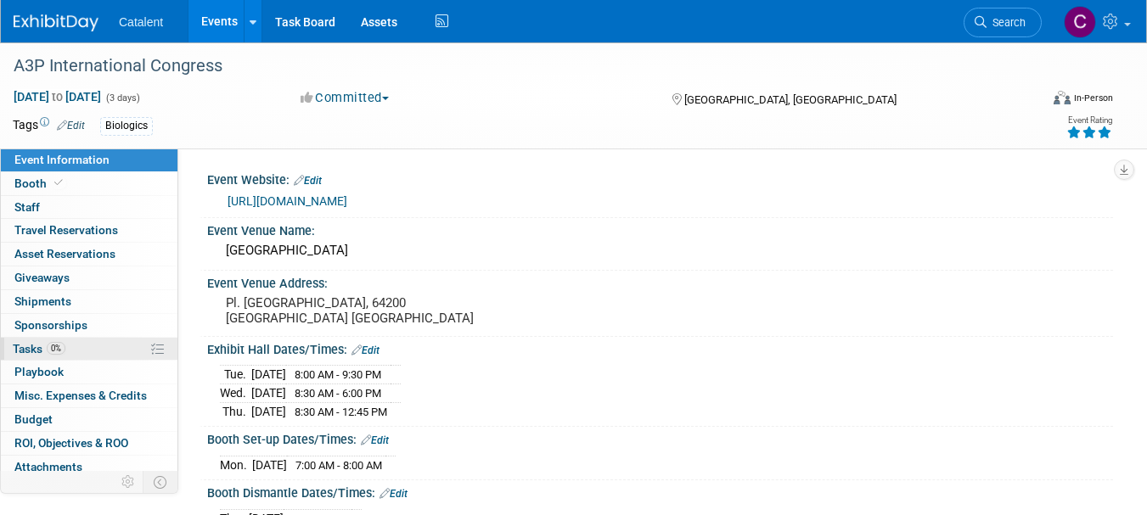
click at [97, 341] on link "0% Tasks 0%" at bounding box center [89, 349] width 177 height 23
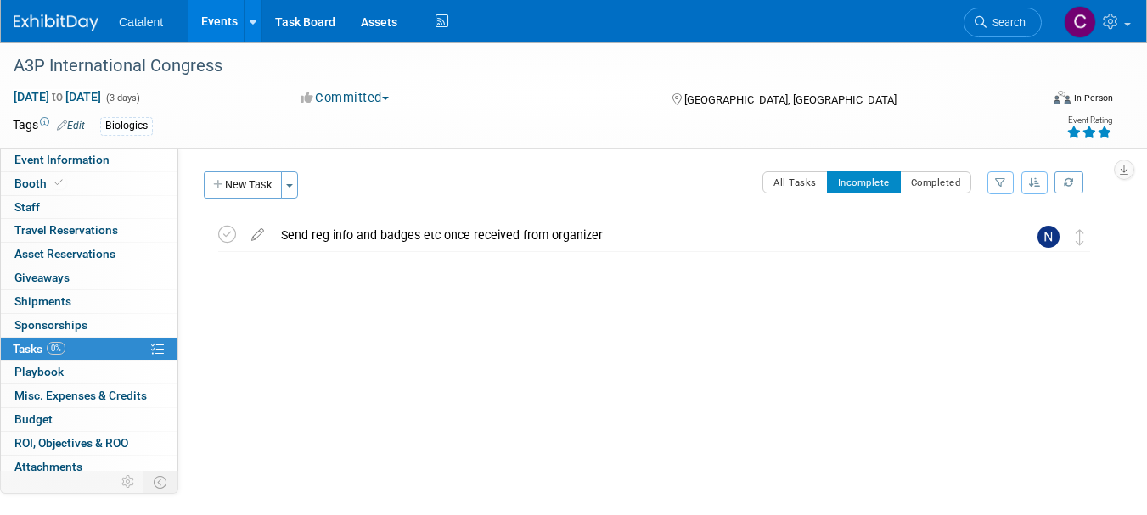
click at [59, 20] on img at bounding box center [56, 22] width 85 height 17
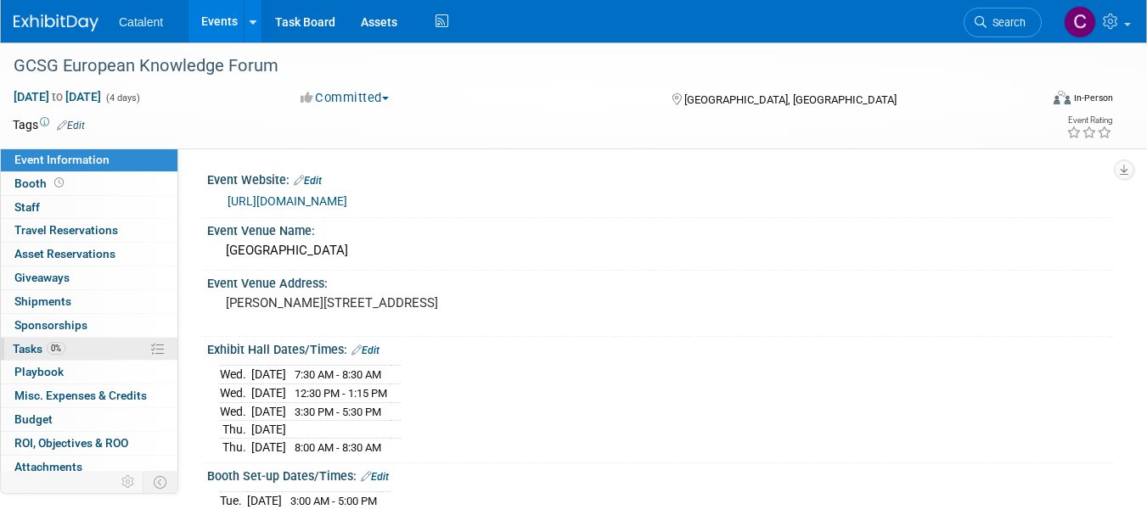
click at [83, 351] on link "0% Tasks 0%" at bounding box center [89, 349] width 177 height 23
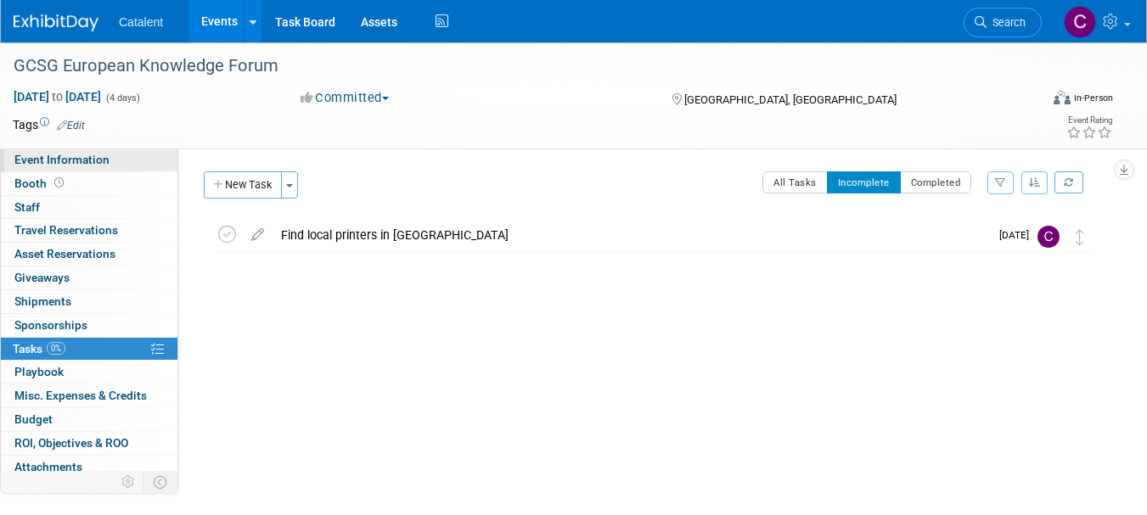
click at [86, 162] on span "Event Information" at bounding box center [61, 160] width 95 height 14
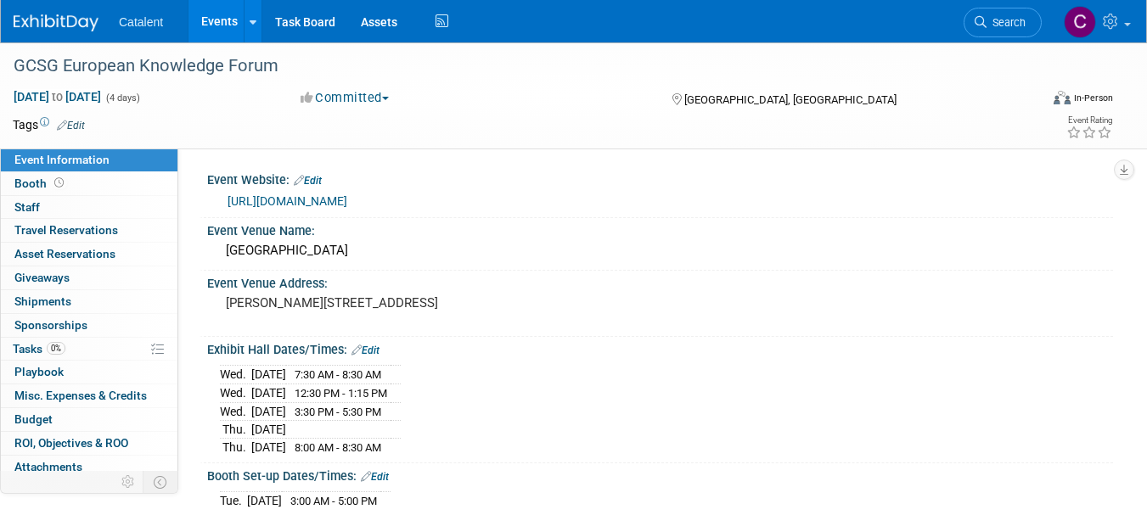
click at [347, 203] on link "[URL][DOMAIN_NAME]" at bounding box center [288, 201] width 120 height 14
drag, startPoint x: 278, startPoint y: 65, endPoint x: 14, endPoint y: 71, distance: 263.2
click at [14, 71] on div "GCSG European Knowledge Forum" at bounding box center [514, 66] width 1012 height 31
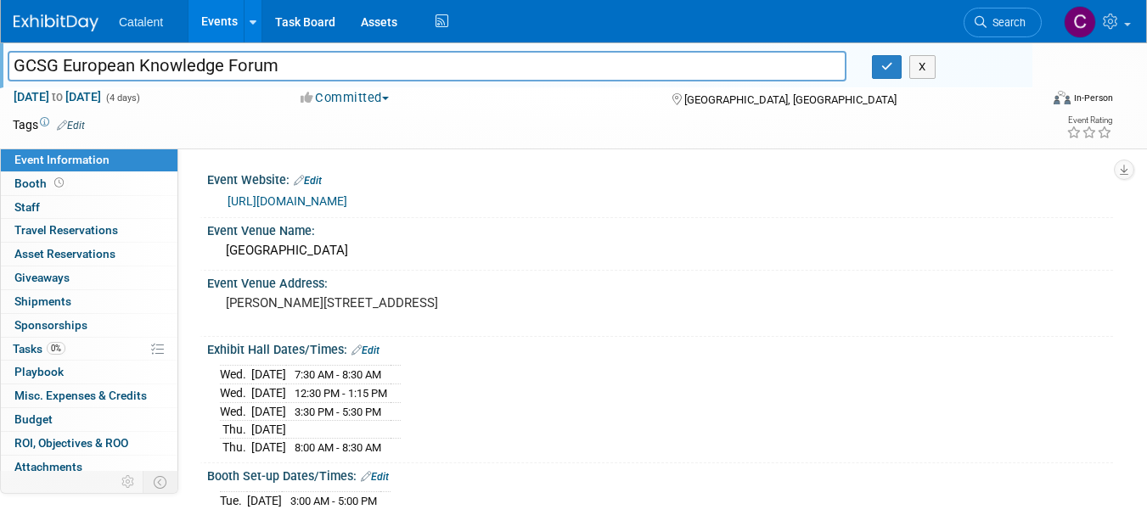
click at [198, 67] on input "GCSG European Knowledge Forum" at bounding box center [427, 66] width 839 height 30
drag, startPoint x: 509, startPoint y: 304, endPoint x: 220, endPoint y: 309, distance: 289.5
click at [220, 309] on div "Erzsébet Körút 43-49, Budapest H-1073, Hungary" at bounding box center [396, 310] width 352 height 39
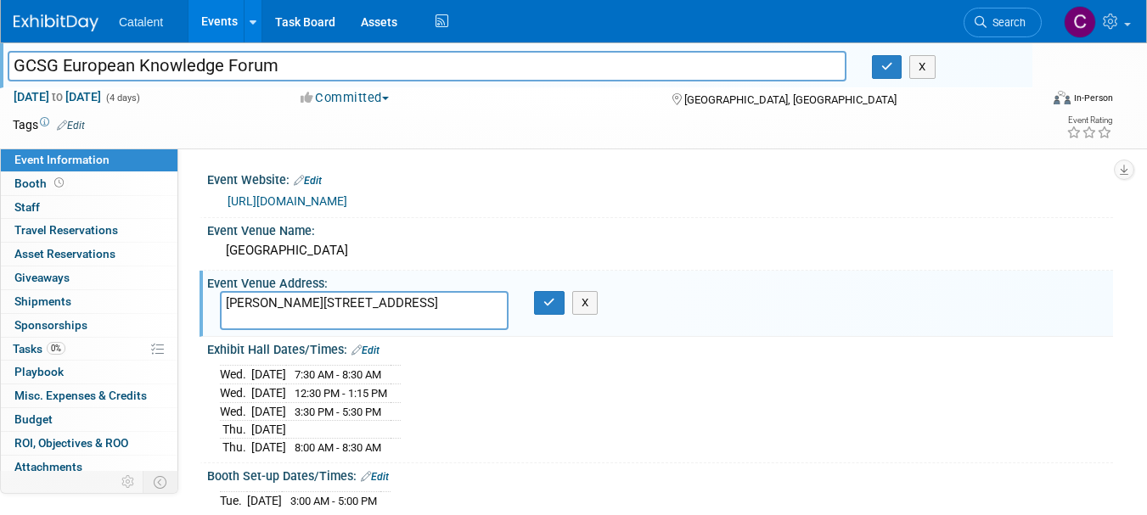
click at [348, 299] on textarea "Erzsébet Körút 43-49, Budapest H-1073, Hungary" at bounding box center [364, 310] width 289 height 39
click at [577, 357] on div "Wed. Oct 15, 2025 7:30 AM - 8:30 AM Wed. Oct 15, 2025 12:30 PM - 1:15 PM" at bounding box center [660, 407] width 906 height 101
click at [233, 67] on input "GCSG European Knowledge Forum" at bounding box center [427, 66] width 839 height 30
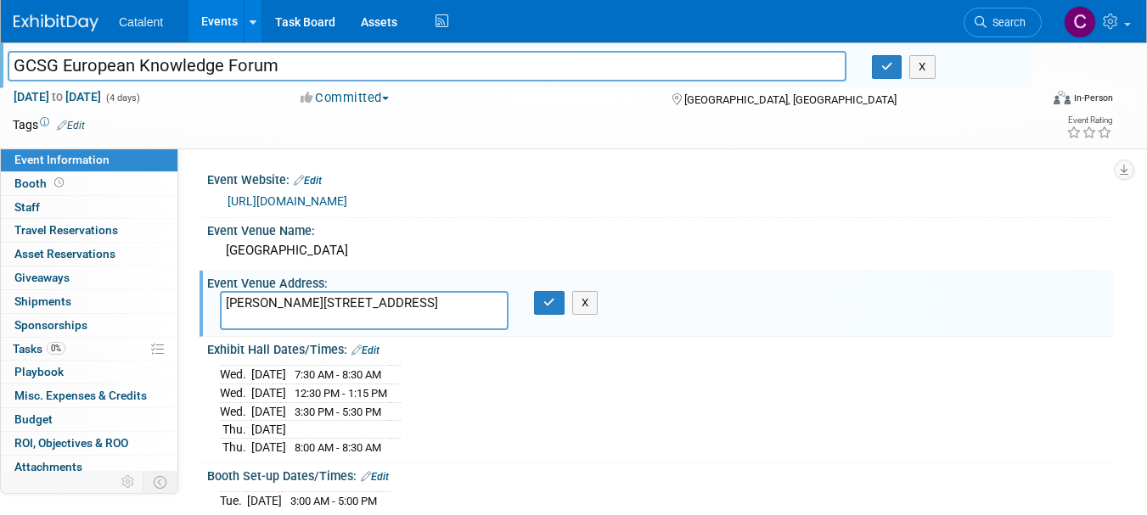
click at [233, 67] on input "GCSG European Knowledge Forum" at bounding box center [427, 66] width 839 height 30
click at [34, 30] on img at bounding box center [56, 22] width 85 height 17
